Goal: Task Accomplishment & Management: Complete application form

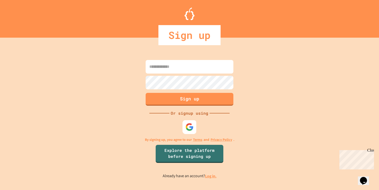
click at [191, 125] on img at bounding box center [190, 127] width 8 height 8
click at [186, 129] on img at bounding box center [190, 127] width 8 height 8
